Goal: Information Seeking & Learning: Learn about a topic

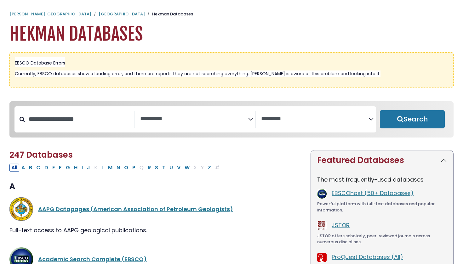
select select "Database Subject Filter"
select select "Database Vendors Filter"
click at [194, 120] on textarea "Search" at bounding box center [194, 119] width 108 height 7
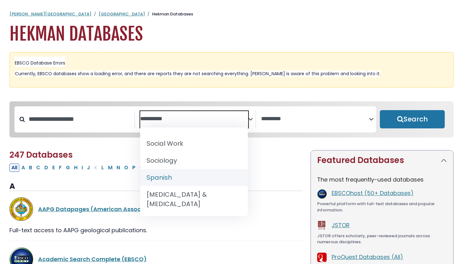
scroll to position [631, 0]
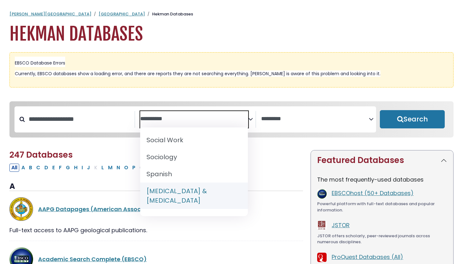
select select "*****"
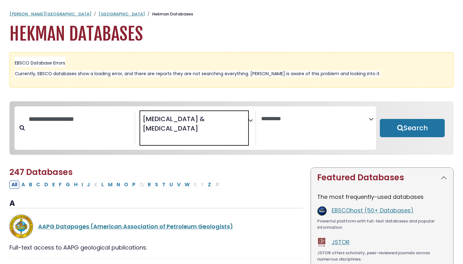
scroll to position [302, 0]
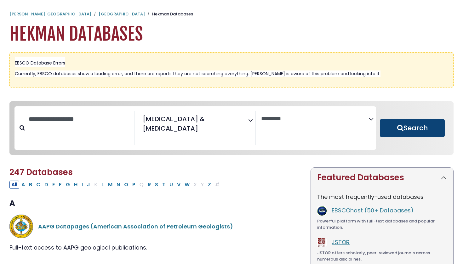
click at [404, 119] on button "Search" at bounding box center [412, 128] width 65 height 18
select select "Database Vendors Filter"
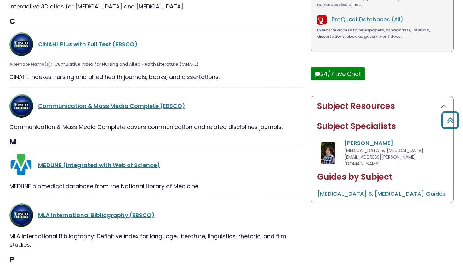
scroll to position [339, 0]
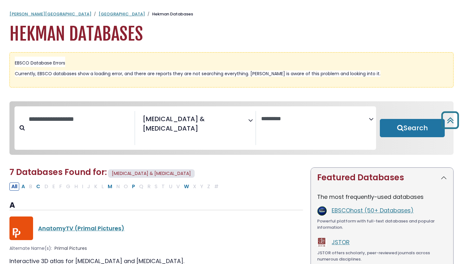
select select "Database Subject Filter"
select select "Database Vendors Filter"
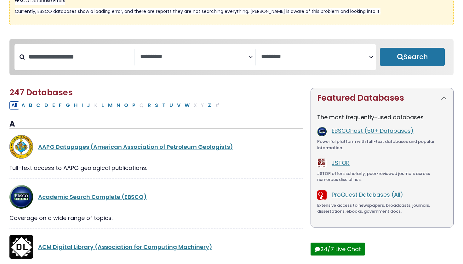
scroll to position [64, 0]
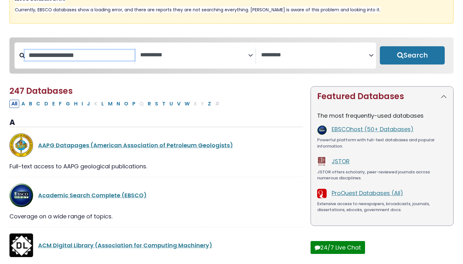
click at [73, 54] on input "Search database by title or keyword" at bounding box center [80, 55] width 110 height 10
type input "**********"
click at [412, 56] on button "Search" at bounding box center [412, 55] width 65 height 18
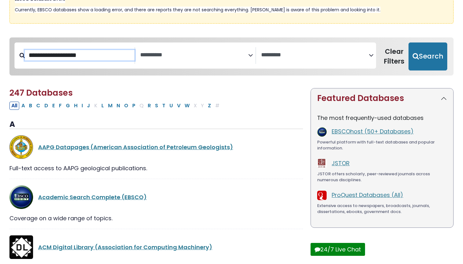
select select "Database Subject Filter"
select select "Database Vendors Filter"
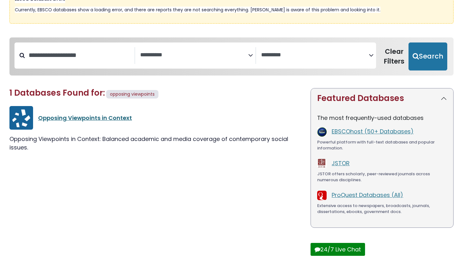
click at [97, 119] on link "Opposing Viewpoints in Context" at bounding box center [85, 118] width 94 height 8
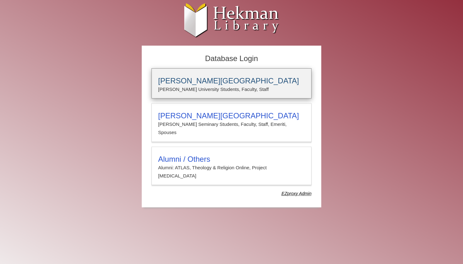
click at [249, 83] on h3 "[PERSON_NAME][GEOGRAPHIC_DATA]" at bounding box center [231, 81] width 147 height 9
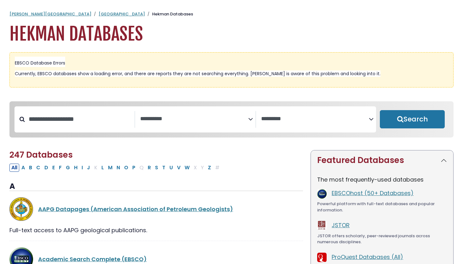
select select "Database Subject Filter"
select select "Database Vendors Filter"
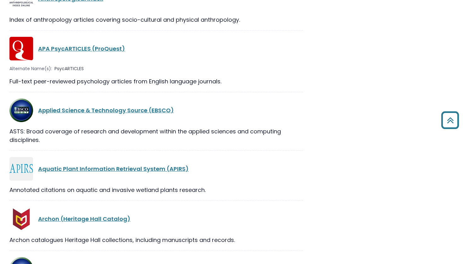
scroll to position [1119, 0]
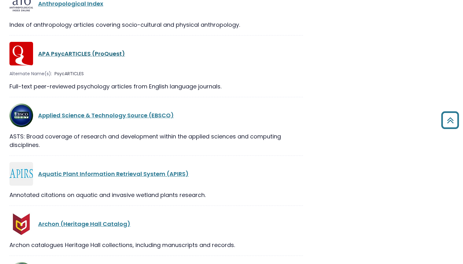
click at [77, 57] on link "APA PsycARTICLES (ProQuest)" at bounding box center [81, 54] width 87 height 8
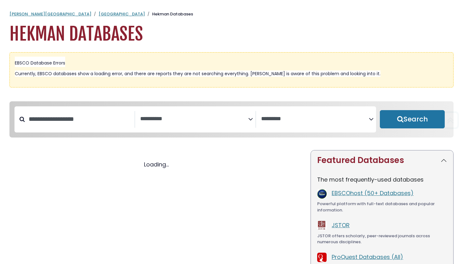
select select "Database Subject Filter"
select select "Database Vendors Filter"
select select "Database Subject Filter"
select select "Database Vendors Filter"
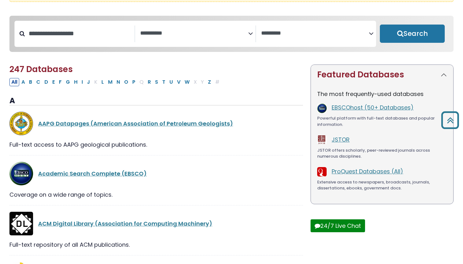
scroll to position [85, 0]
click at [166, 32] on textarea "Search" at bounding box center [194, 34] width 108 height 7
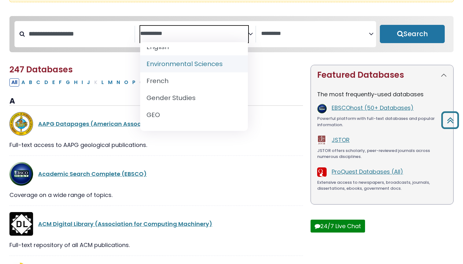
scroll to position [266, 0]
select select "*****"
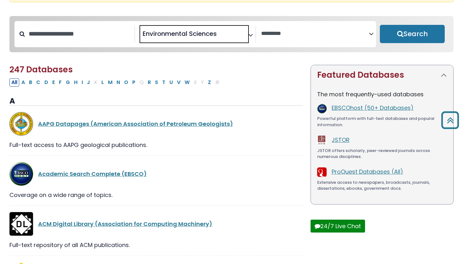
scroll to position [121, 0]
click at [422, 30] on button "Search" at bounding box center [412, 34] width 65 height 18
select select "Database Vendors Filter"
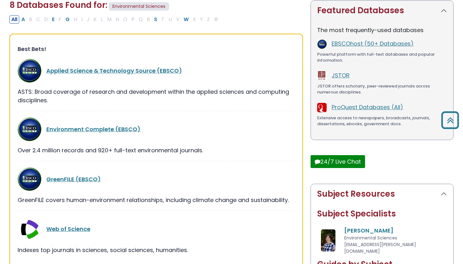
scroll to position [155, 0]
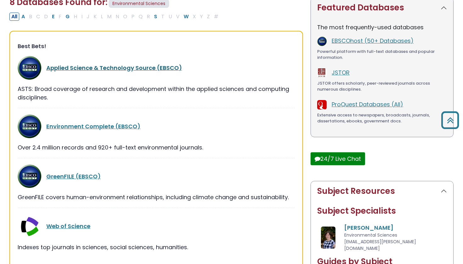
click at [122, 69] on link "Applied Science & Technology Source (EBSCO)" at bounding box center [114, 68] width 136 height 8
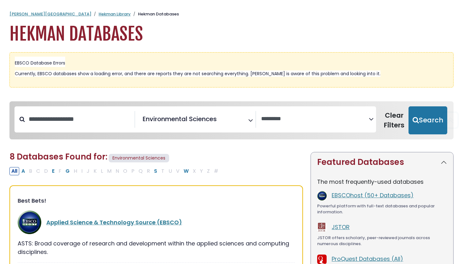
select select "Database Vendors Filter"
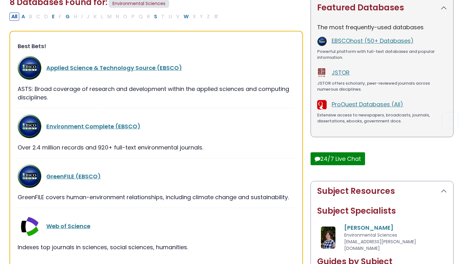
scroll to position [85, 0]
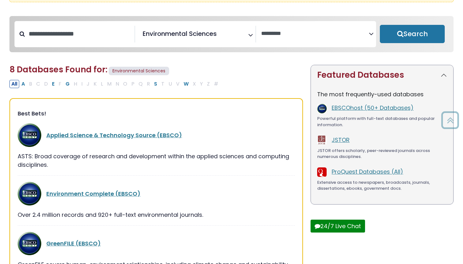
select select "Database Subject Filter"
select select "Database Vendors Filter"
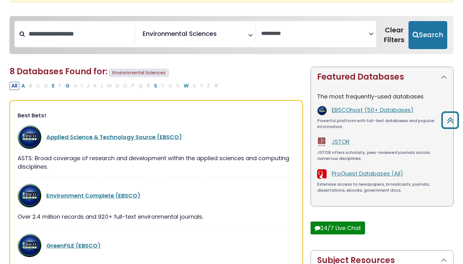
select select "*****"
select select "Database Vendors Filter"
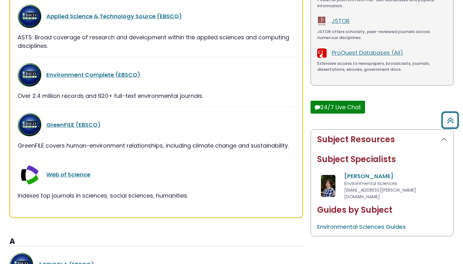
scroll to position [207, 0]
click at [91, 73] on link "Environment Complete (EBSCO)" at bounding box center [93, 75] width 94 height 8
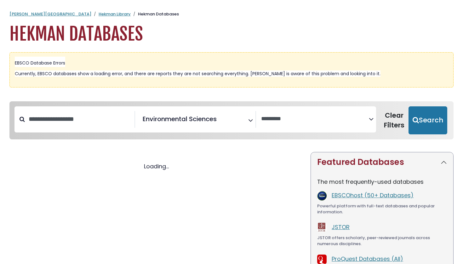
scroll to position [153, 0]
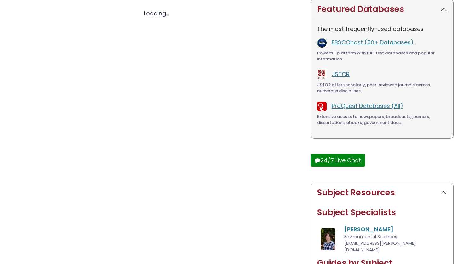
select select "Database Vendors Filter"
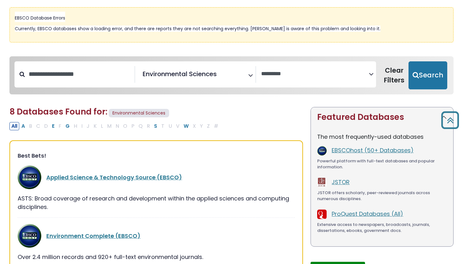
scroll to position [14, 0]
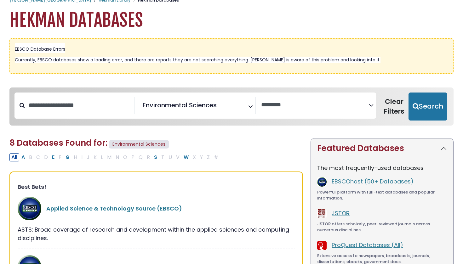
click at [189, 114] on div "**********" at bounding box center [195, 105] width 121 height 17
click at [179, 106] on span "Environmental Sciences" at bounding box center [180, 105] width 74 height 9
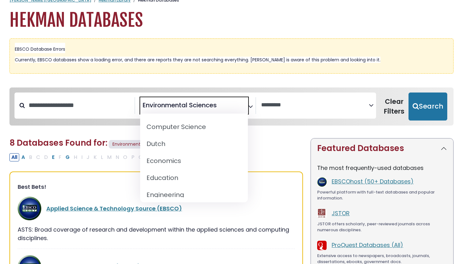
scroll to position [165, 0]
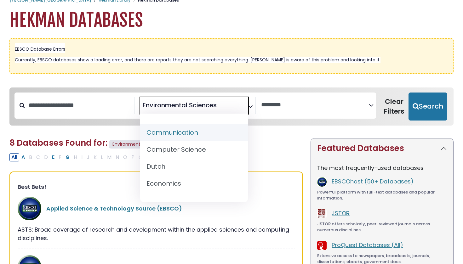
select select "*****"
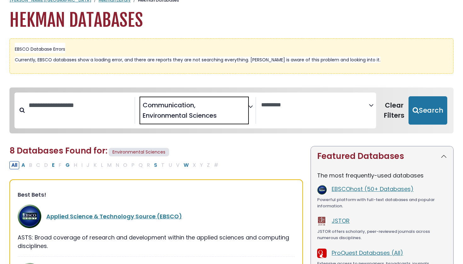
scroll to position [68, 0]
click at [222, 115] on textarea "Search" at bounding box center [220, 117] width 4 height 7
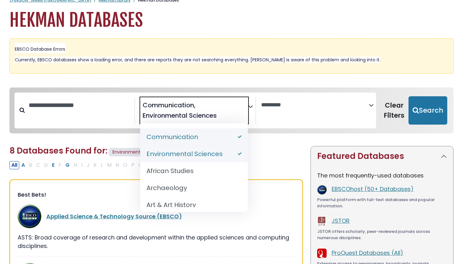
drag, startPoint x: 222, startPoint y: 115, endPoint x: 140, endPoint y: 113, distance: 81.3
click at [140, 113] on span "× Communication × Environmental Sciences" at bounding box center [194, 110] width 108 height 27
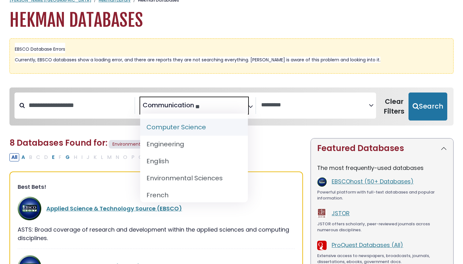
type textarea "*"
select select "Database Subject Filter"
type textarea "**********"
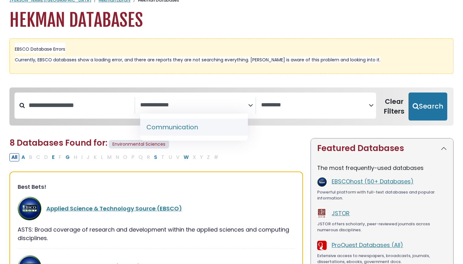
select select "*****"
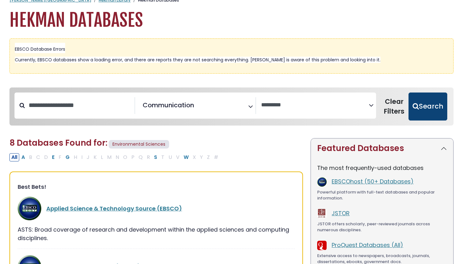
click at [430, 109] on button "Search" at bounding box center [428, 107] width 39 height 28
select select "Database Vendors Filter"
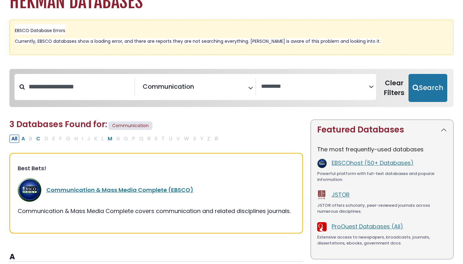
scroll to position [40, 0]
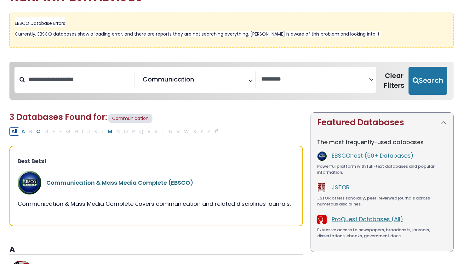
click at [158, 181] on link "Communication & Mass Media Complete (EBSCO)" at bounding box center [119, 183] width 147 height 8
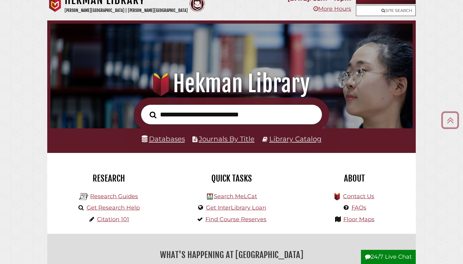
scroll to position [7, 0]
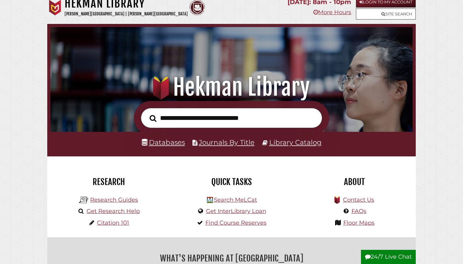
click at [280, 118] on input "text" at bounding box center [231, 118] width 181 height 20
type input "**********"
click at [153, 118] on button "Search" at bounding box center [153, 118] width 13 height 11
